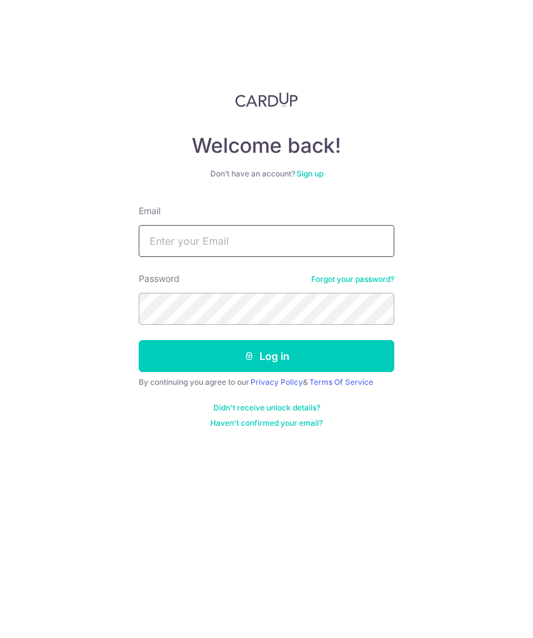
type input "[PERSON_NAME][EMAIL_ADDRESS][PERSON_NAME][DOMAIN_NAME]"
click at [266, 356] on button "Log in" at bounding box center [267, 356] width 256 height 32
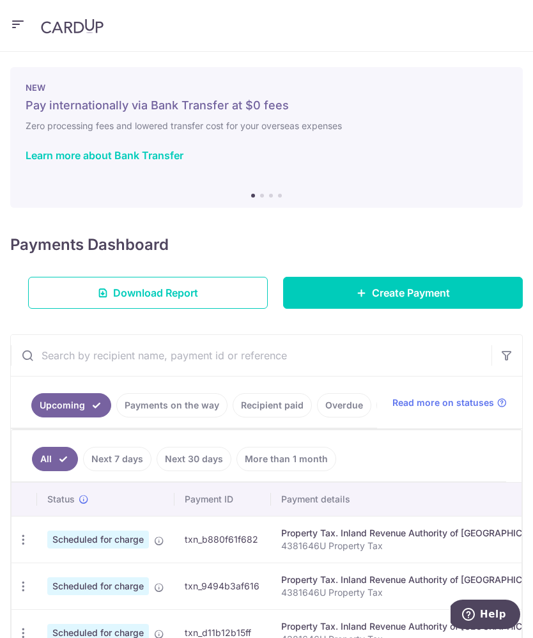
click at [341, 403] on link "Overdue" at bounding box center [344, 405] width 54 height 24
